Goal: Find contact information: Find contact information

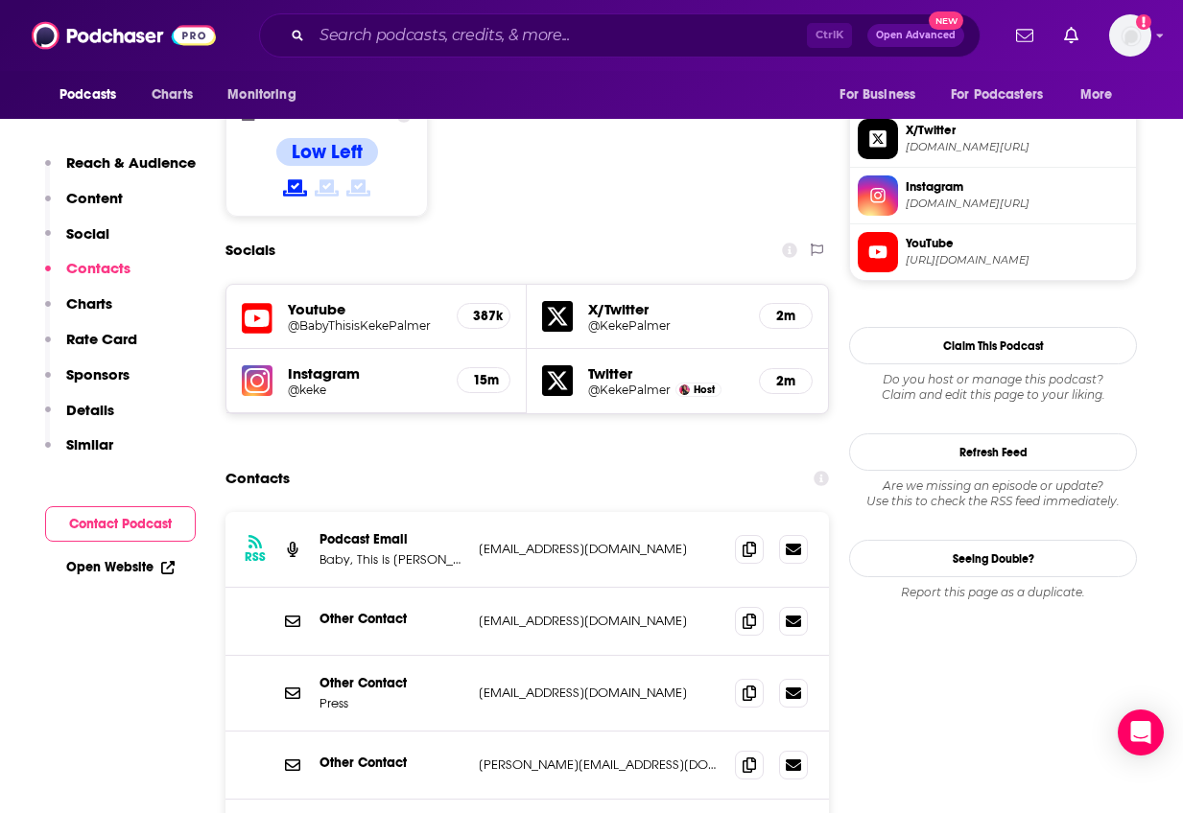
scroll to position [1631, 0]
click at [132, 531] on button "Contact Podcast" at bounding box center [120, 524] width 151 height 35
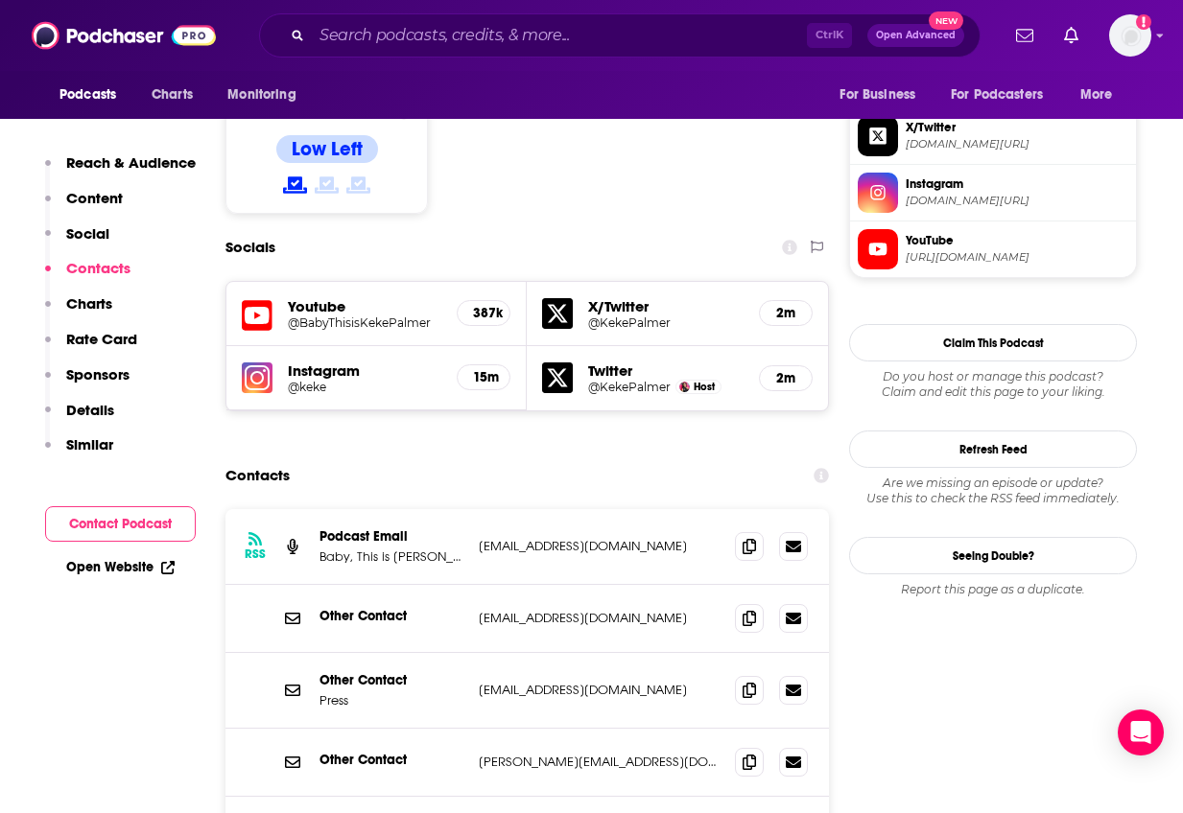
scroll to position [1689, 0]
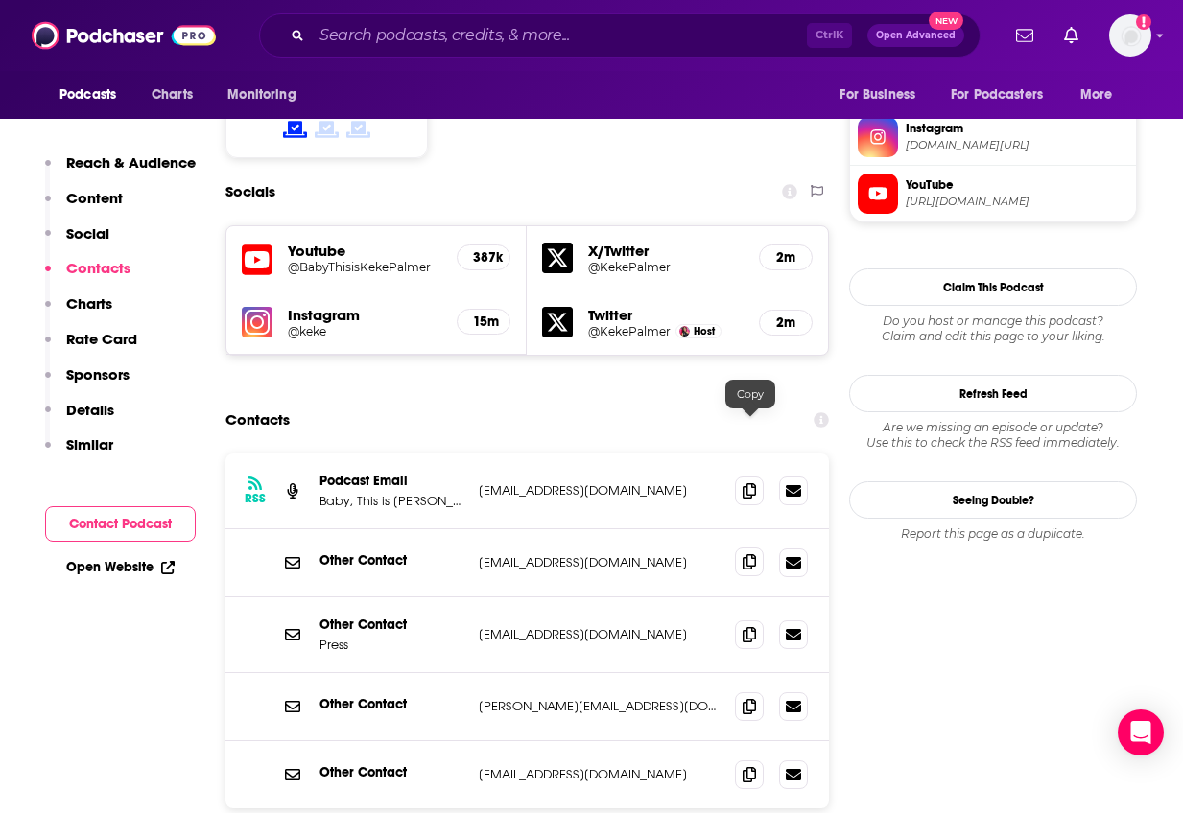
click at [746, 554] on icon at bounding box center [749, 561] width 13 height 15
click at [753, 626] on icon at bounding box center [749, 633] width 13 height 15
click at [747, 698] on icon at bounding box center [749, 705] width 13 height 15
click at [756, 766] on icon at bounding box center [749, 773] width 13 height 15
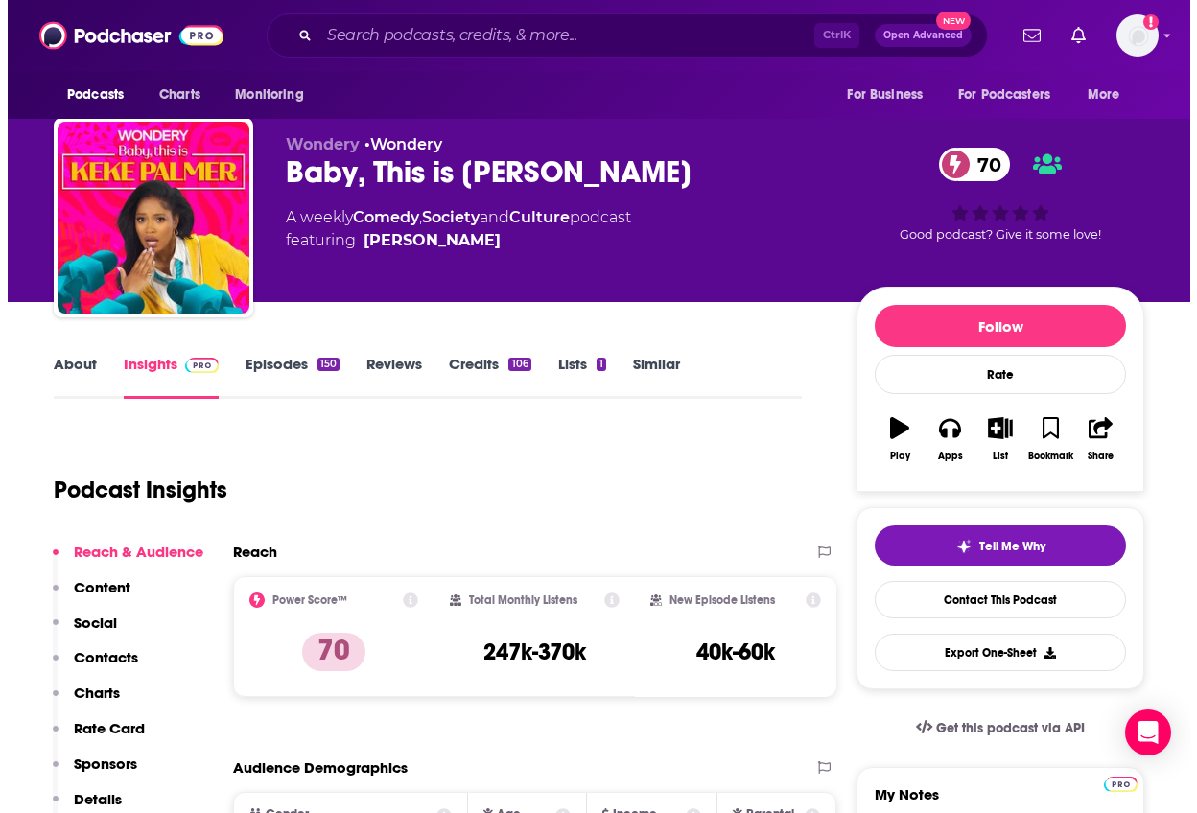
scroll to position [0, 0]
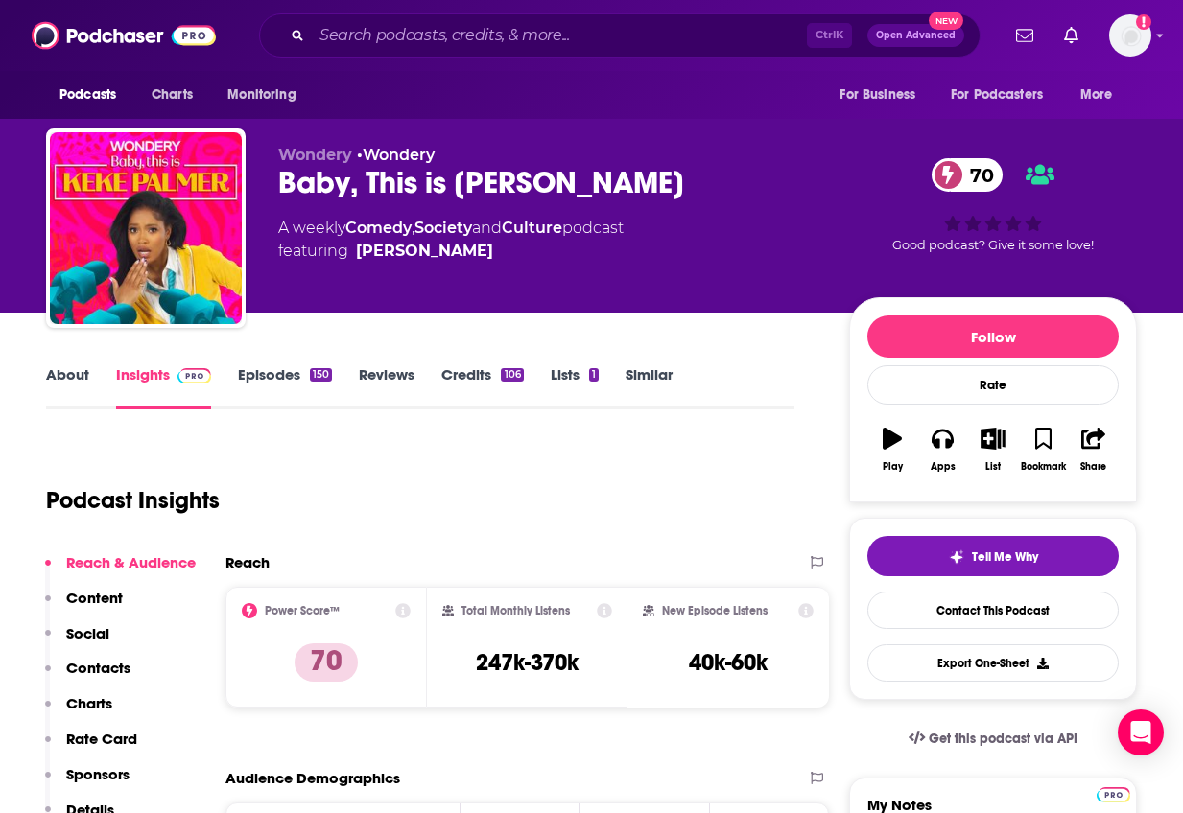
drag, startPoint x: 273, startPoint y: 222, endPoint x: 648, endPoint y: 235, distance: 375.3
click at [648, 235] on div "Wondery • Wondery Baby, This is [PERSON_NAME] 70 A weekly Comedy , Society and …" at bounding box center [591, 232] width 1091 height 207
copy div "A weekly Comedy , Society and Culture podcast"
click at [440, 21] on input "Search podcasts, credits, & more..." at bounding box center [559, 35] width 495 height 31
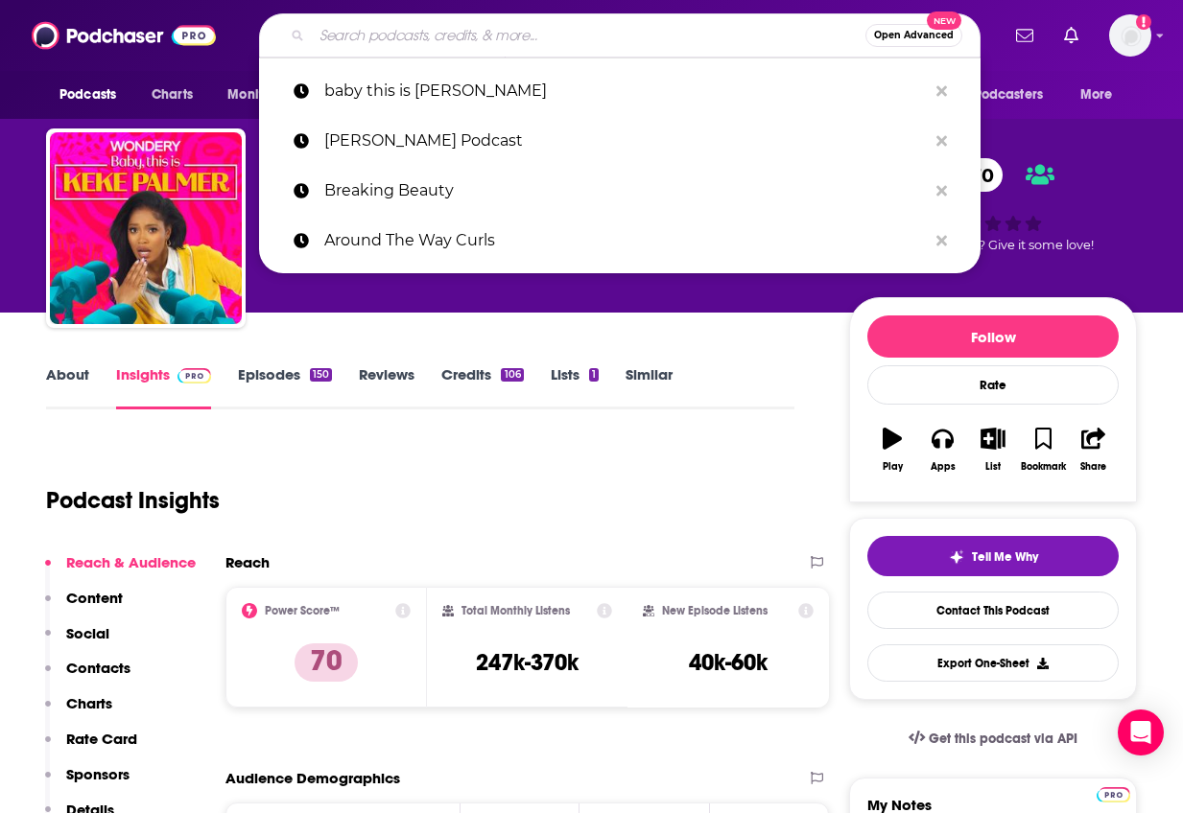
paste input "Black Girls Therpy"
type input "Black Girls Therpy"
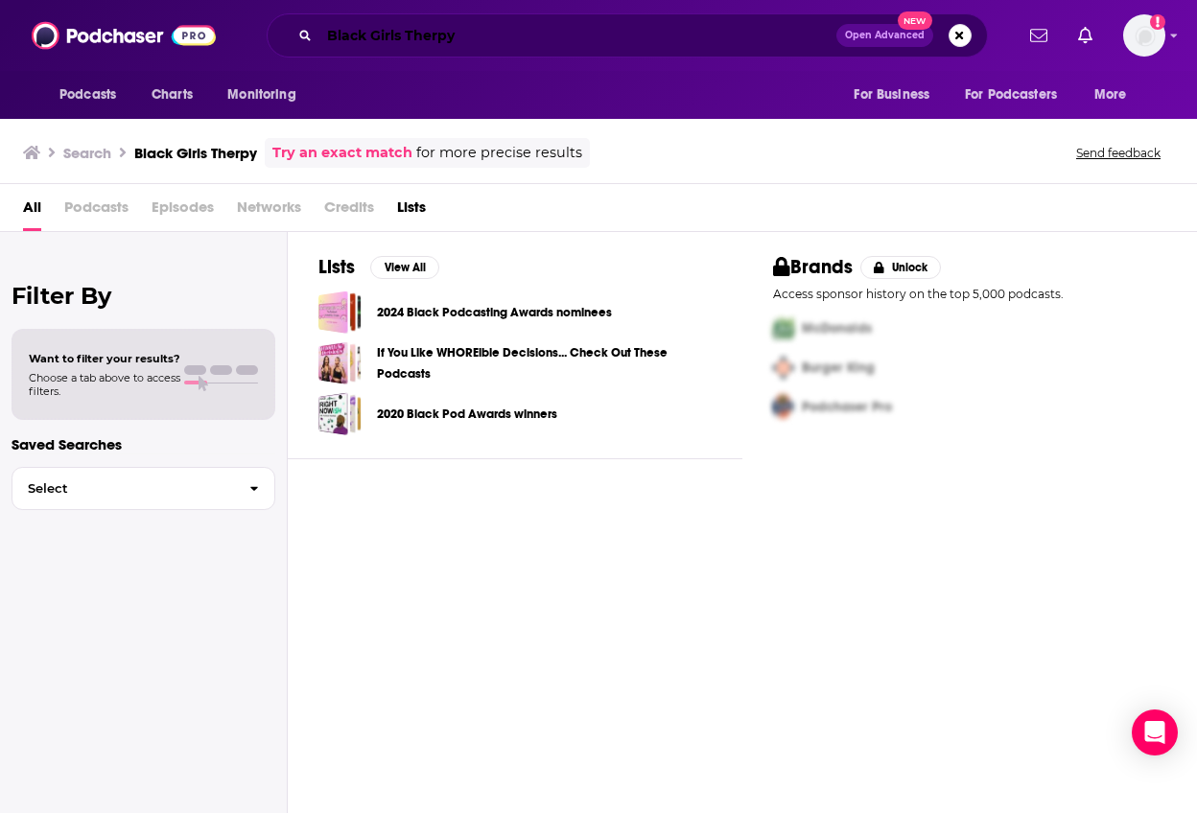
click at [744, 49] on input "Black Girls Therpy" at bounding box center [577, 35] width 517 height 31
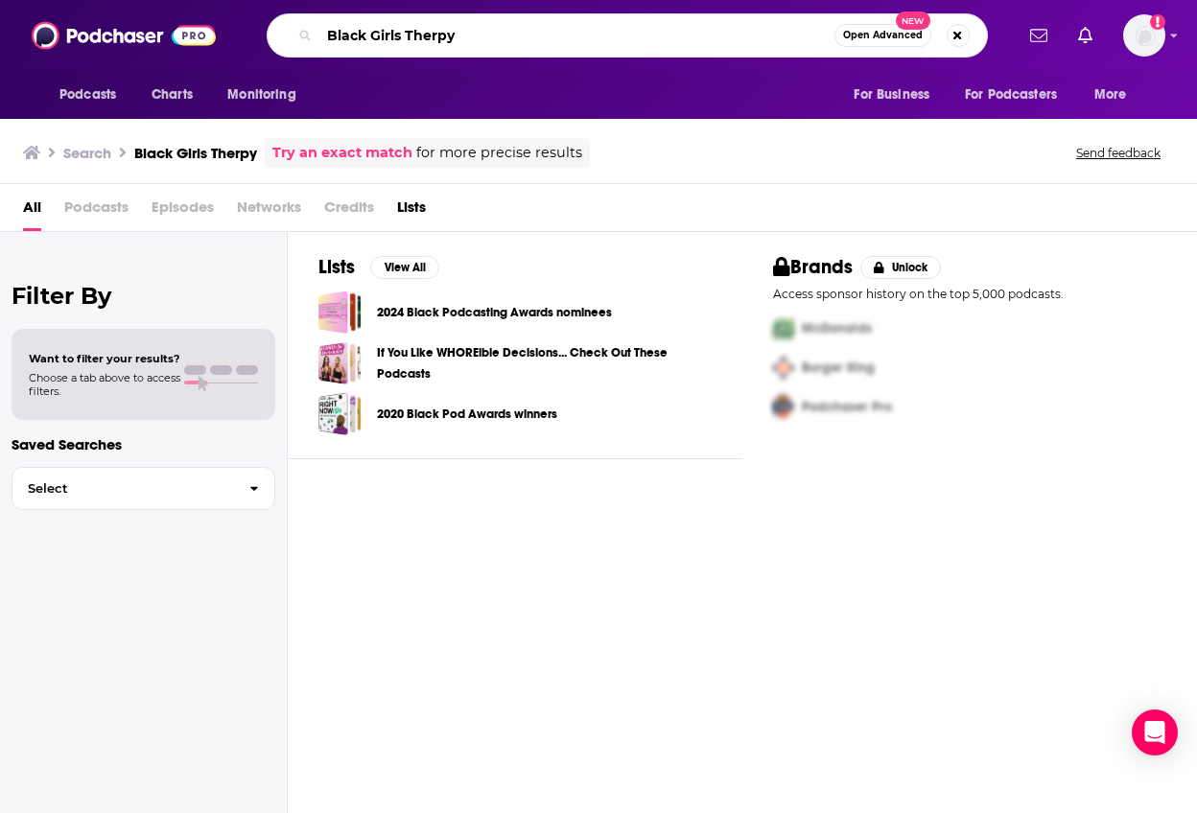
click at [437, 33] on input "Black Girls Therpy" at bounding box center [576, 35] width 515 height 31
type input "Black Girls Therapy"
